Goal: Navigation & Orientation: Find specific page/section

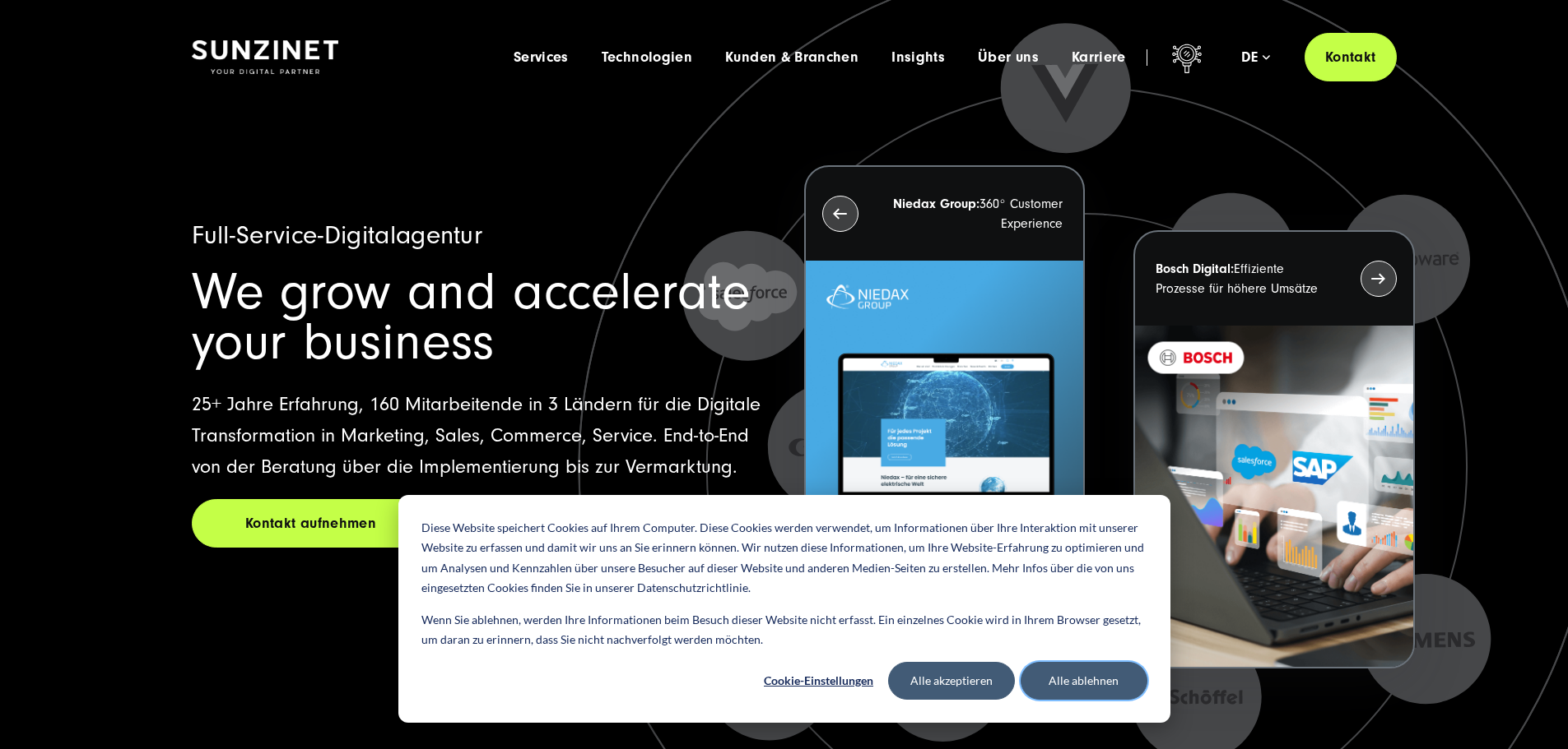
click at [1111, 666] on button "Alle ablehnen" at bounding box center [1083, 681] width 127 height 38
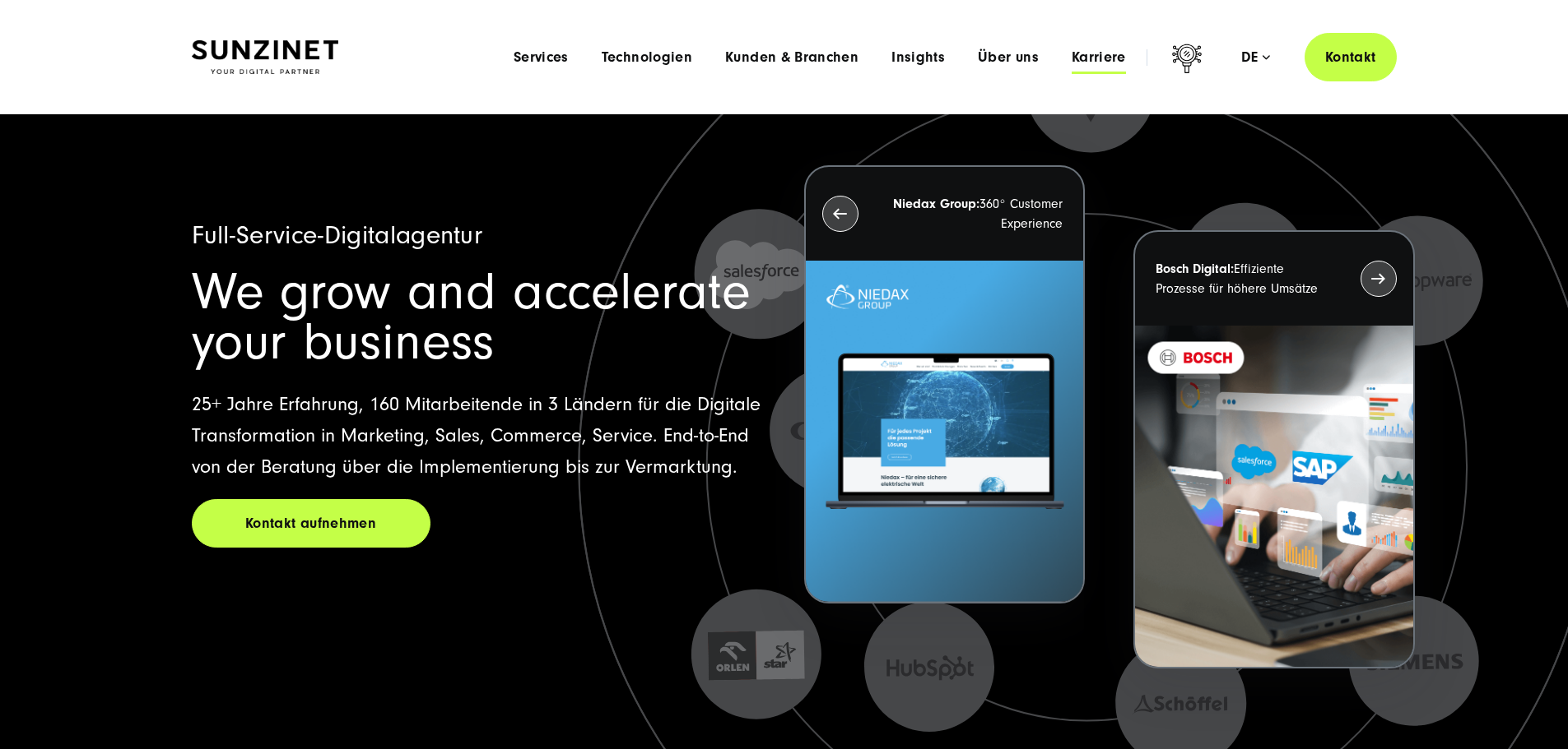
click at [1072, 59] on span "Karriere" at bounding box center [1098, 58] width 54 height 17
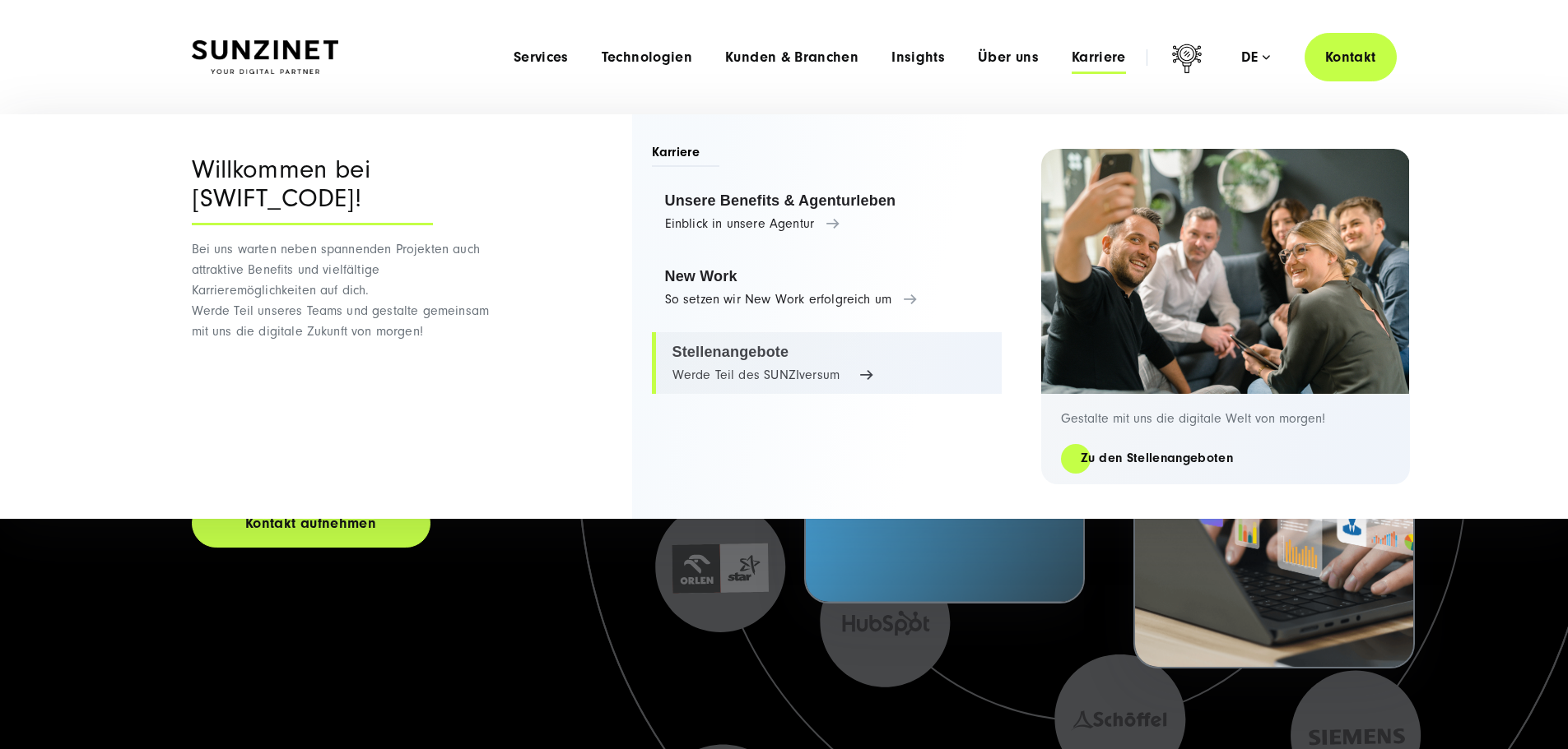
click at [724, 354] on link "Stellenangebote Werde Teil des SUNZIversum" at bounding box center [827, 363] width 350 height 62
